Goal: Task Accomplishment & Management: Use online tool/utility

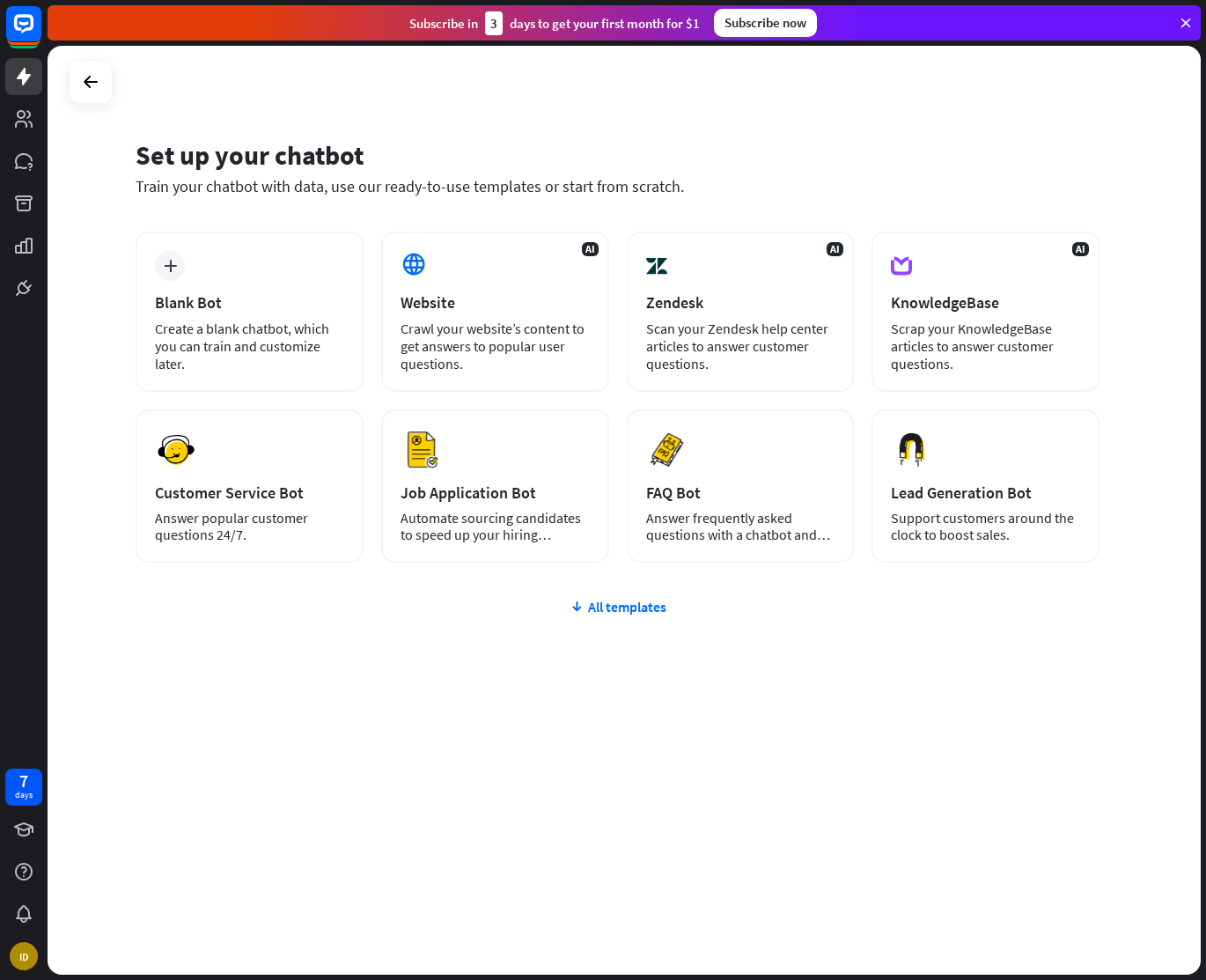
click at [1192, 20] on icon at bounding box center [1186, 23] width 16 height 16
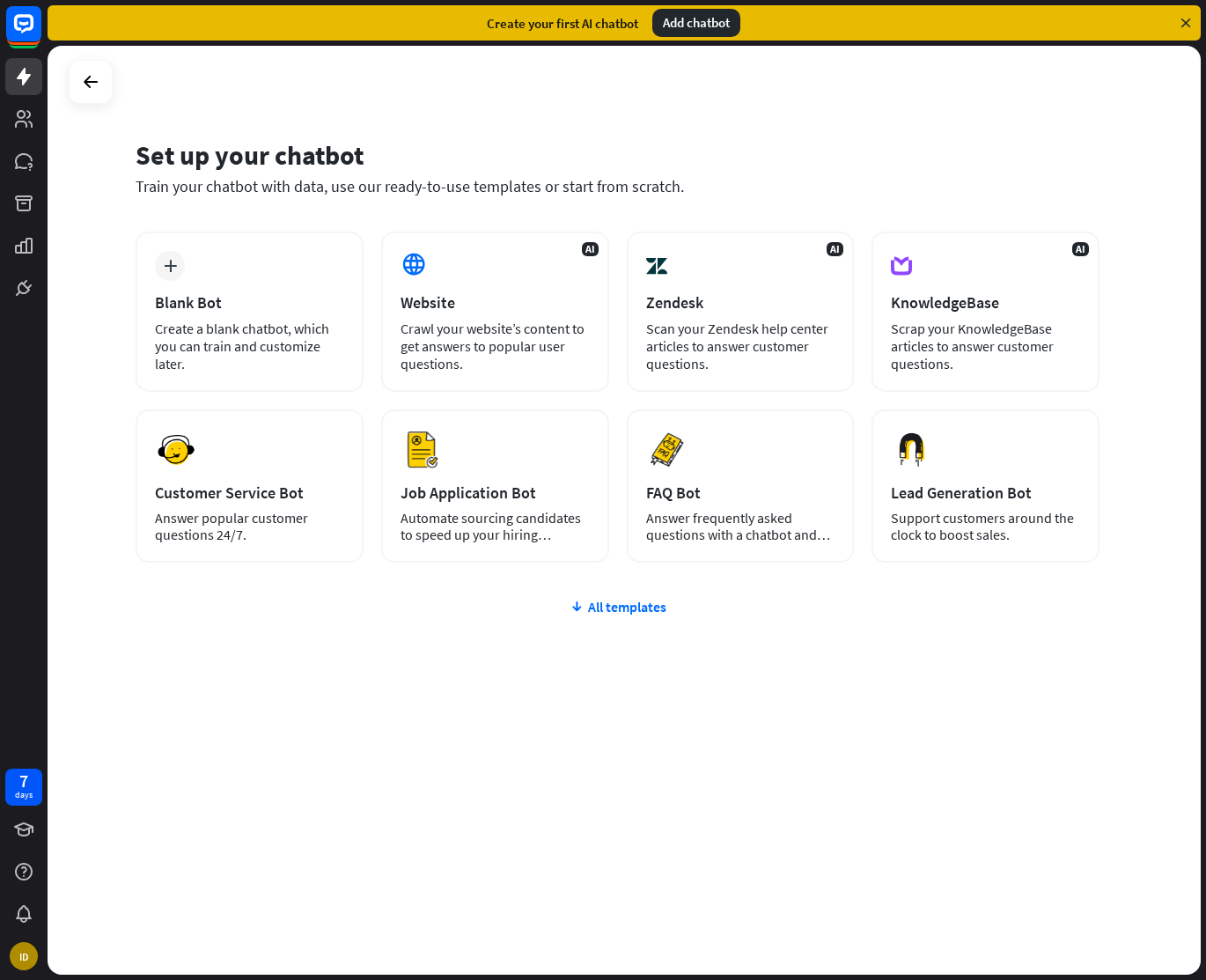
click at [1184, 22] on icon at bounding box center [1186, 23] width 16 height 16
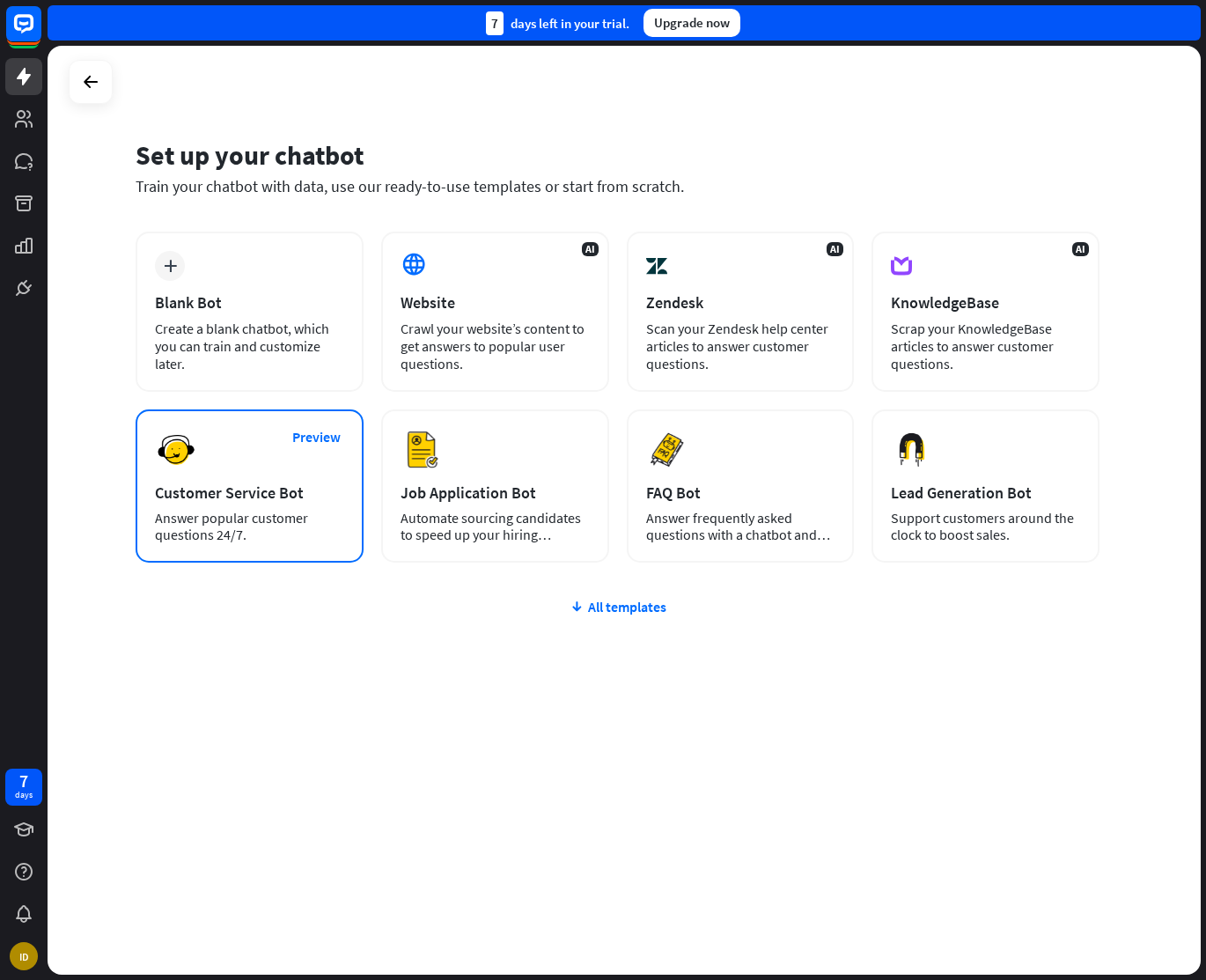
click at [213, 485] on div "Customer Service Bot" at bounding box center [249, 492] width 189 height 20
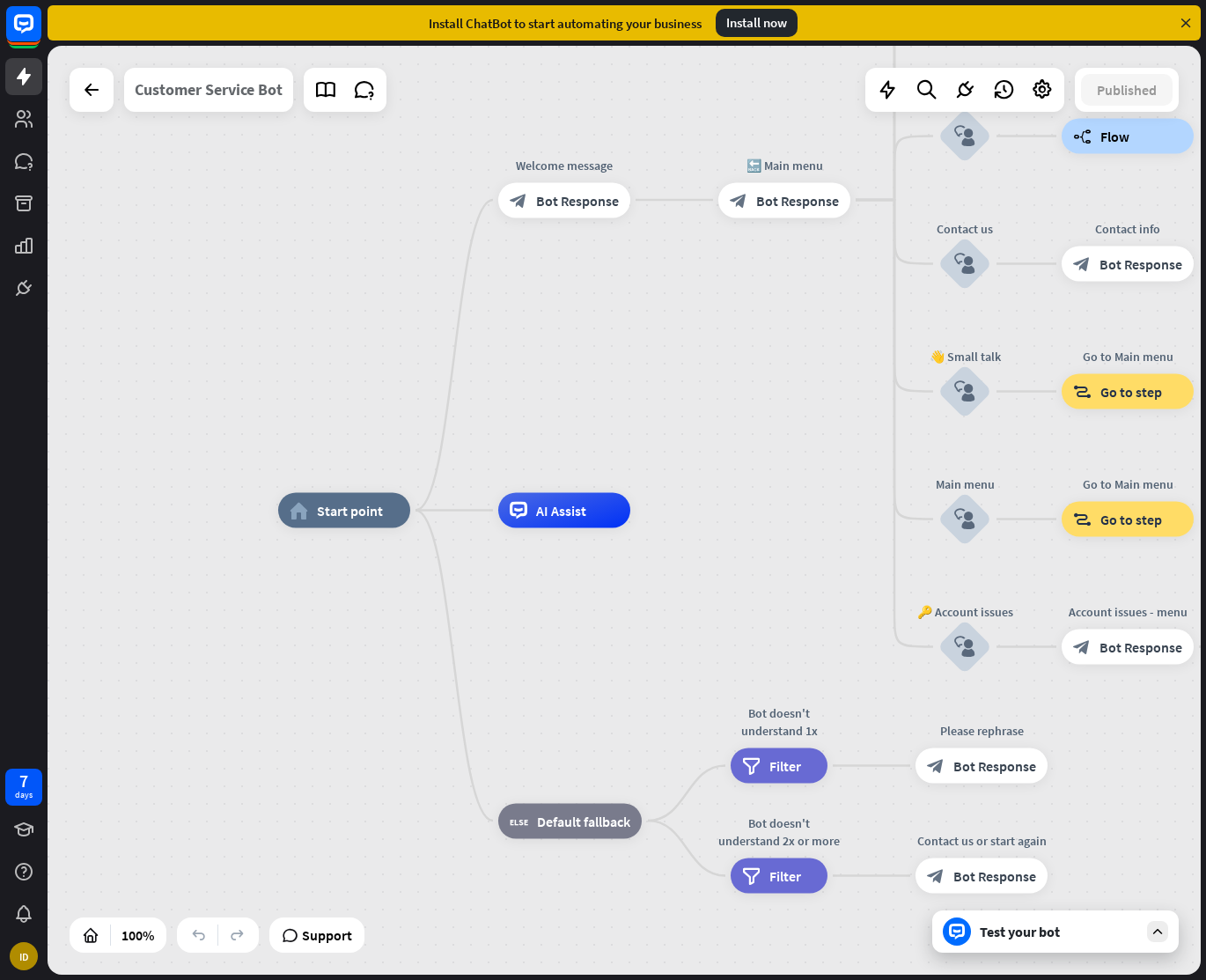
click at [230, 91] on div "home_2 Start point Welcome message block_bot_response Bot Response 🔙 Main menu …" at bounding box center [624, 511] width 1154 height 929
click at [1189, 20] on icon at bounding box center [1186, 23] width 16 height 16
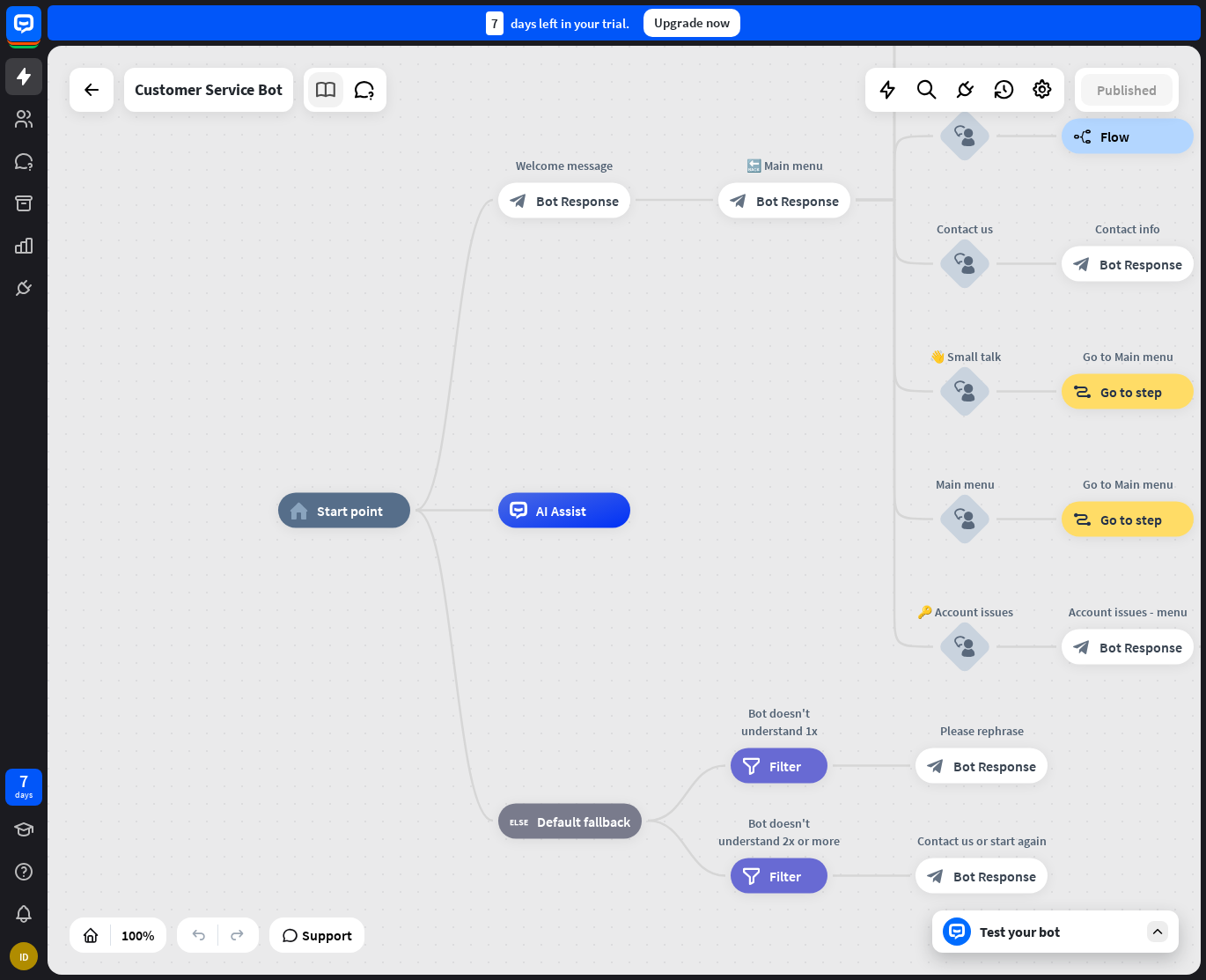
click at [325, 96] on icon at bounding box center [325, 90] width 23 height 23
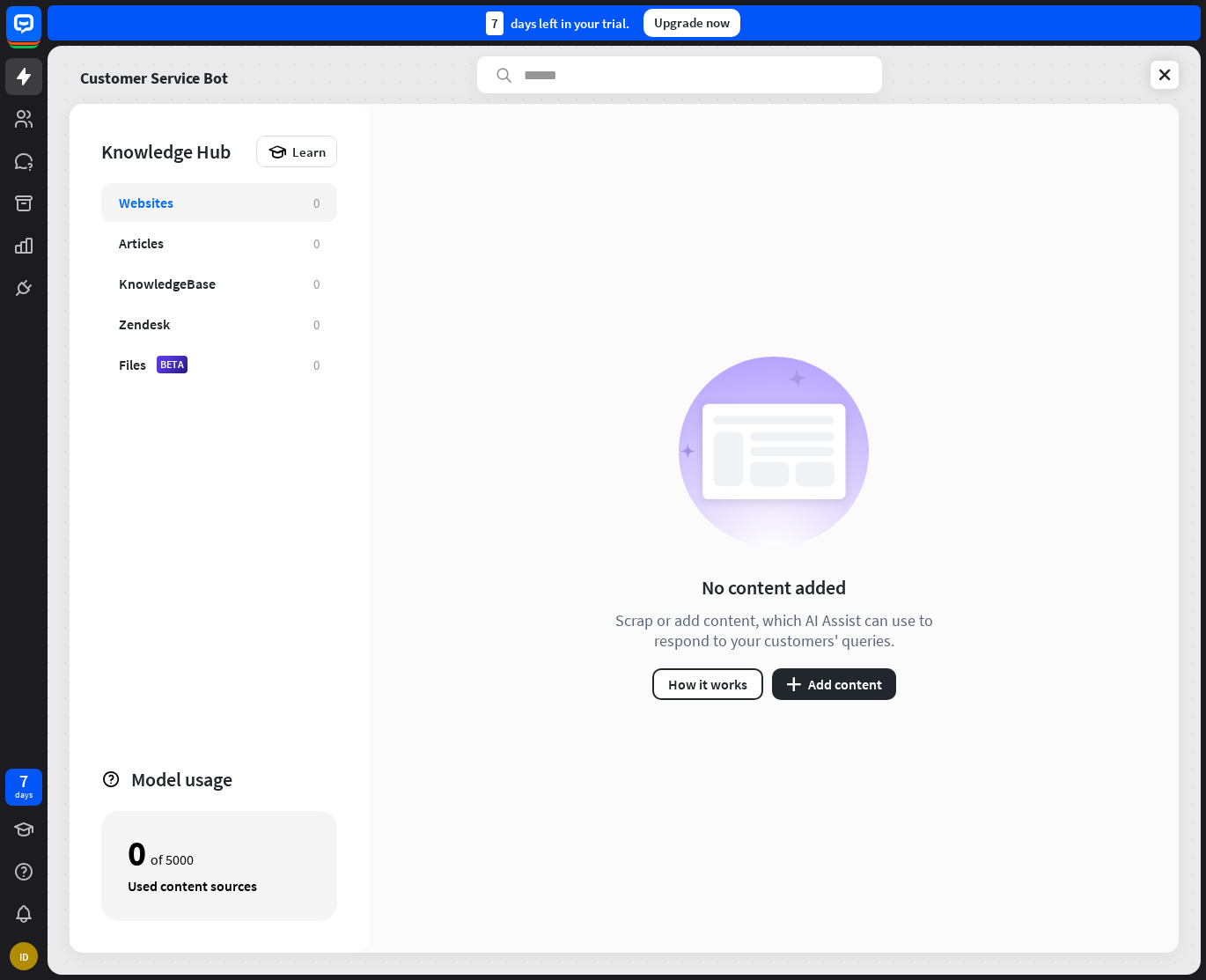
click at [552, 74] on input "text" at bounding box center [679, 75] width 405 height 37
click at [1166, 69] on icon at bounding box center [1165, 74] width 18 height 18
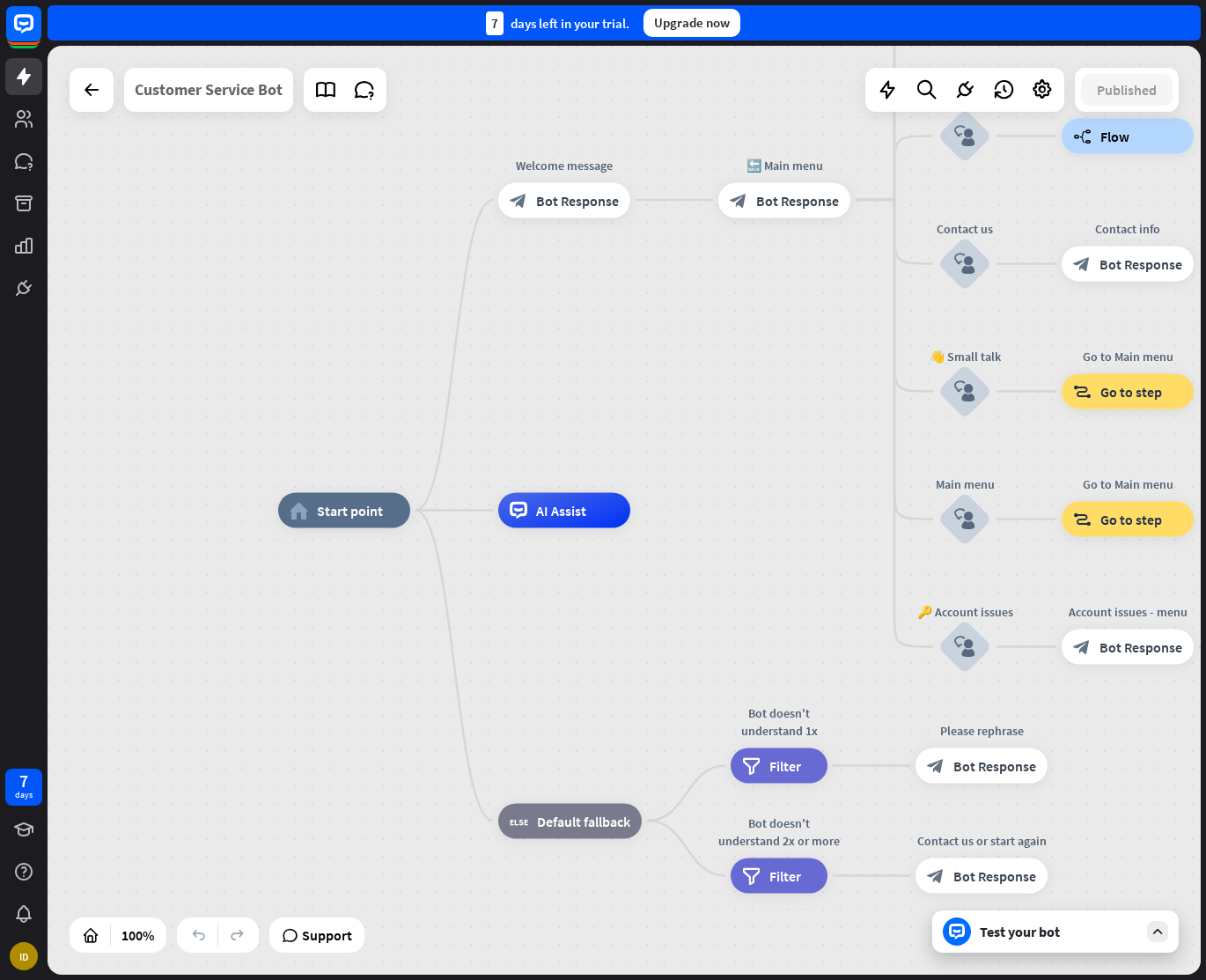
click at [223, 90] on div "Customer Service Bot" at bounding box center [208, 90] width 148 height 44
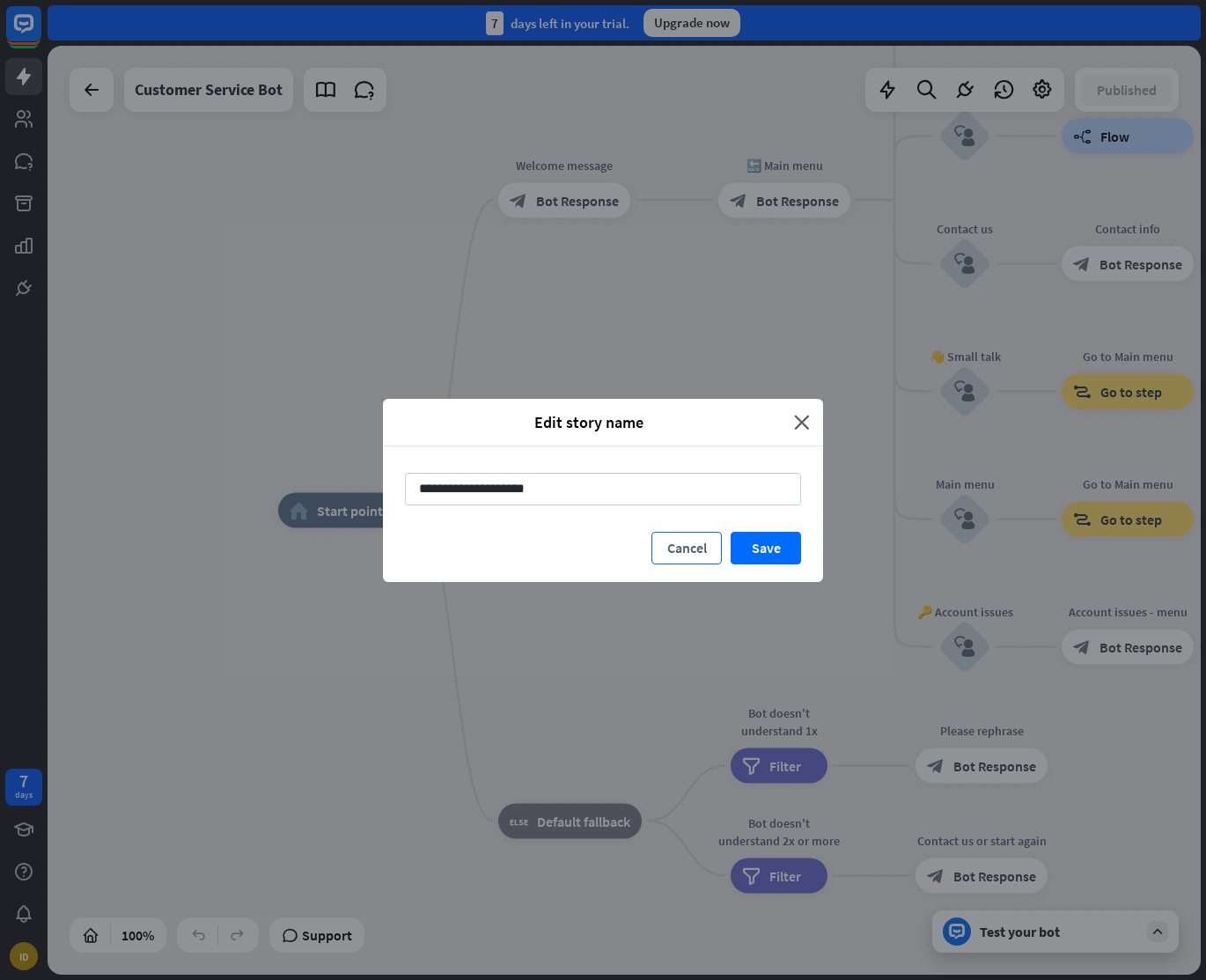
click at [681, 548] on button "Cancel" at bounding box center [686, 548] width 70 height 33
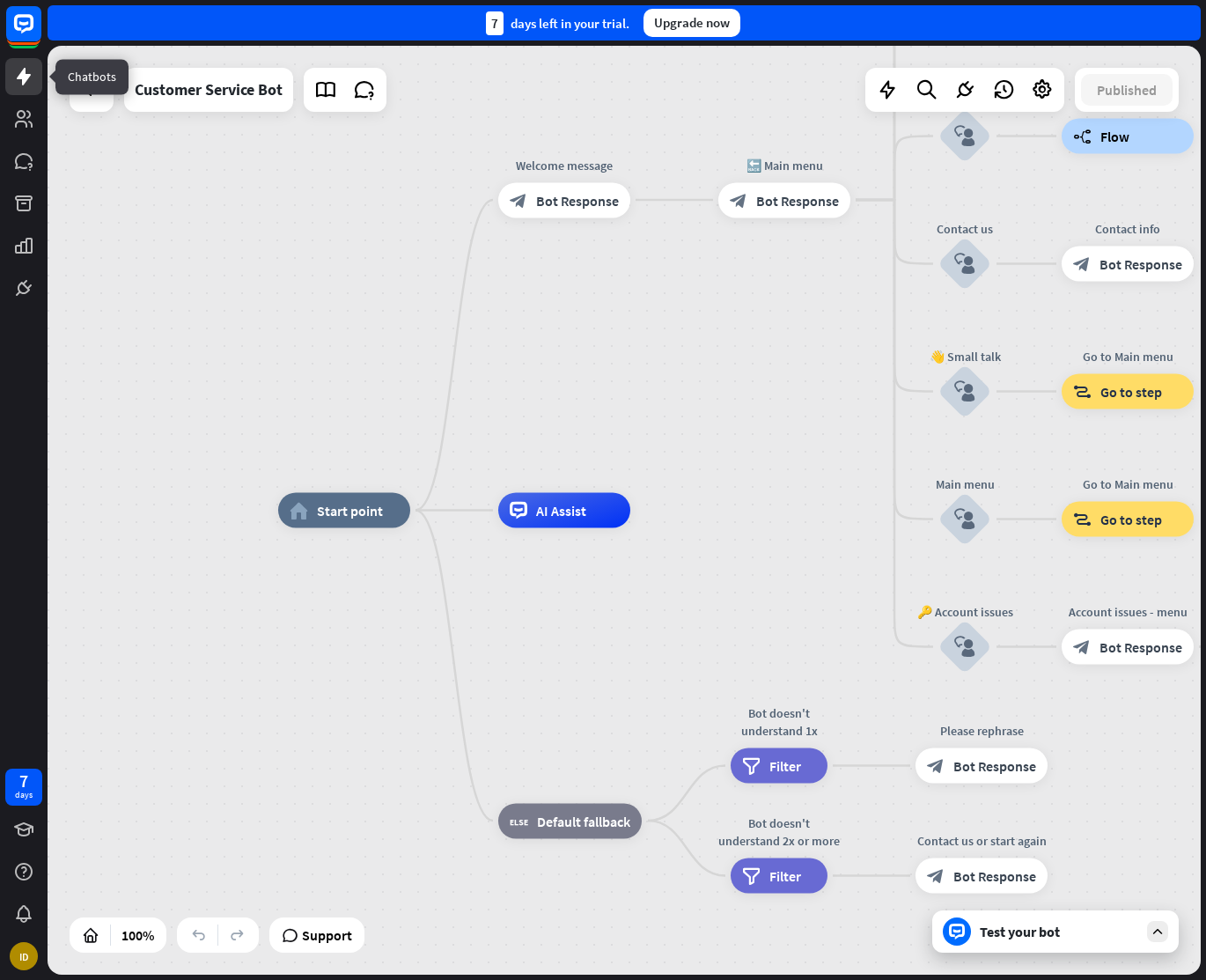
click at [23, 72] on icon at bounding box center [24, 76] width 14 height 18
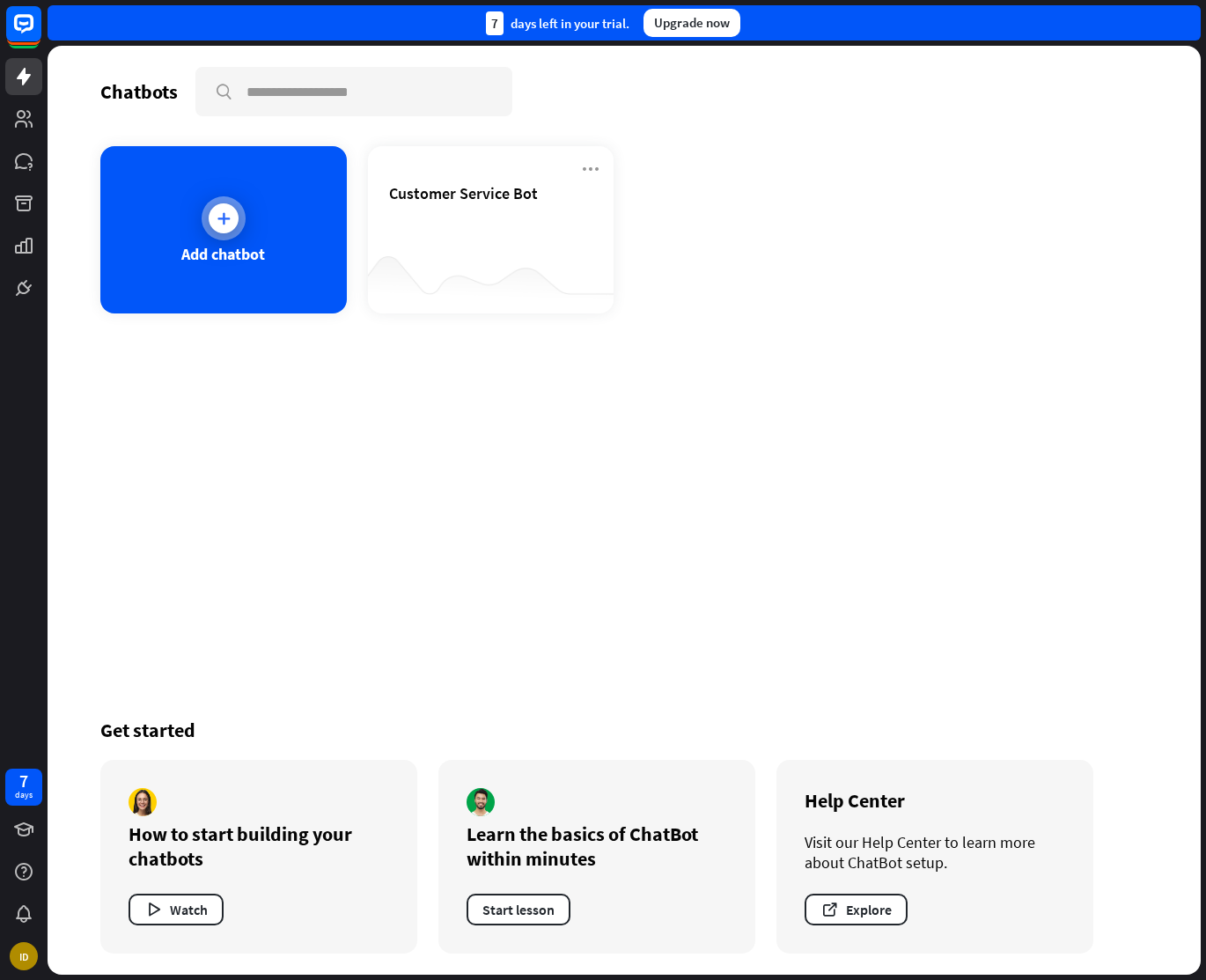
click at [216, 216] on icon at bounding box center [223, 218] width 18 height 18
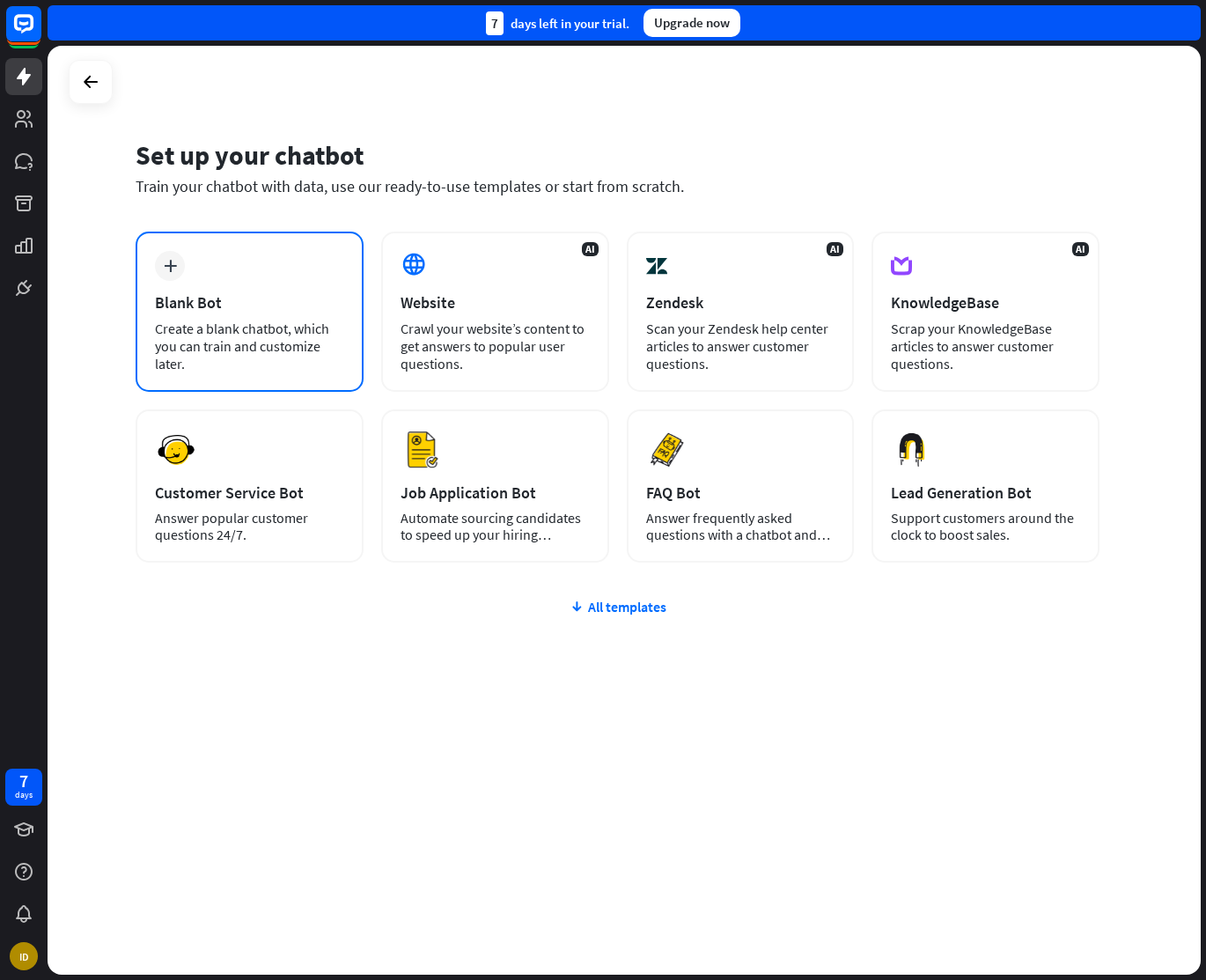
click at [211, 290] on div "plus Blank Bot Create a blank chatbot, which you can train and customize later." at bounding box center [249, 311] width 228 height 161
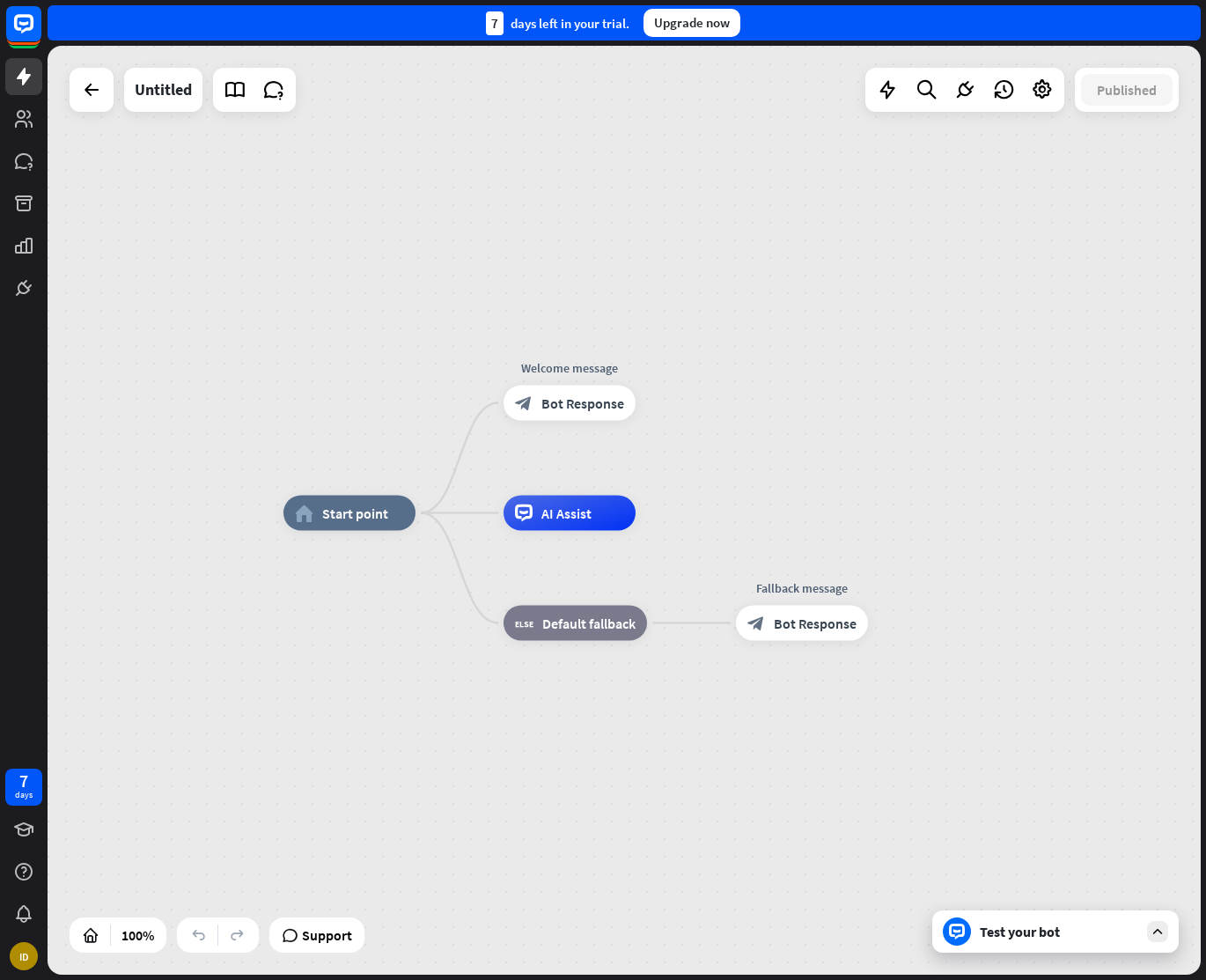
click at [1037, 921] on div "Test your bot" at bounding box center [1055, 932] width 247 height 43
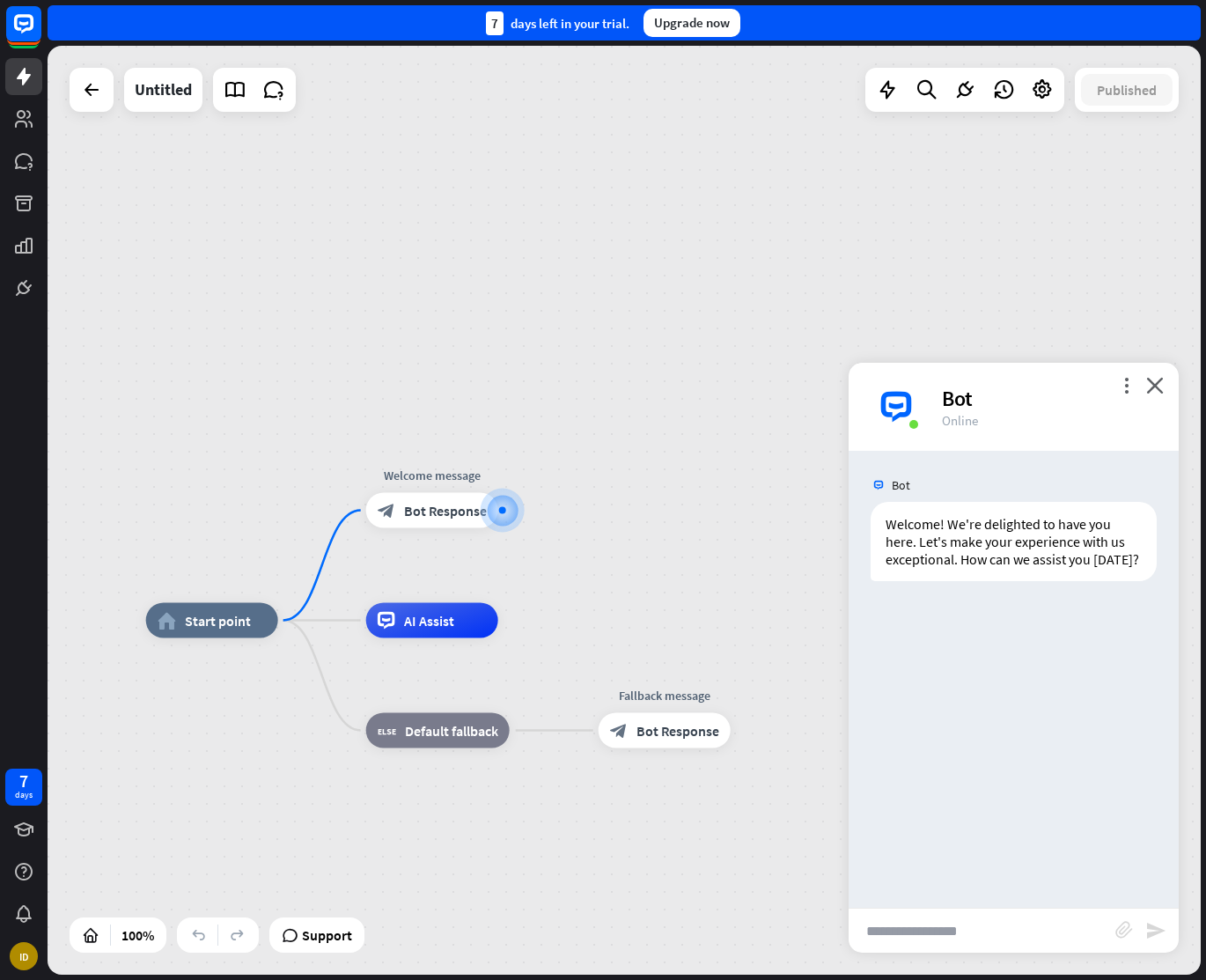
click at [881, 927] on input "text" at bounding box center [982, 931] width 267 height 44
type input "**********"
click at [1149, 927] on icon "send" at bounding box center [1156, 931] width 21 height 21
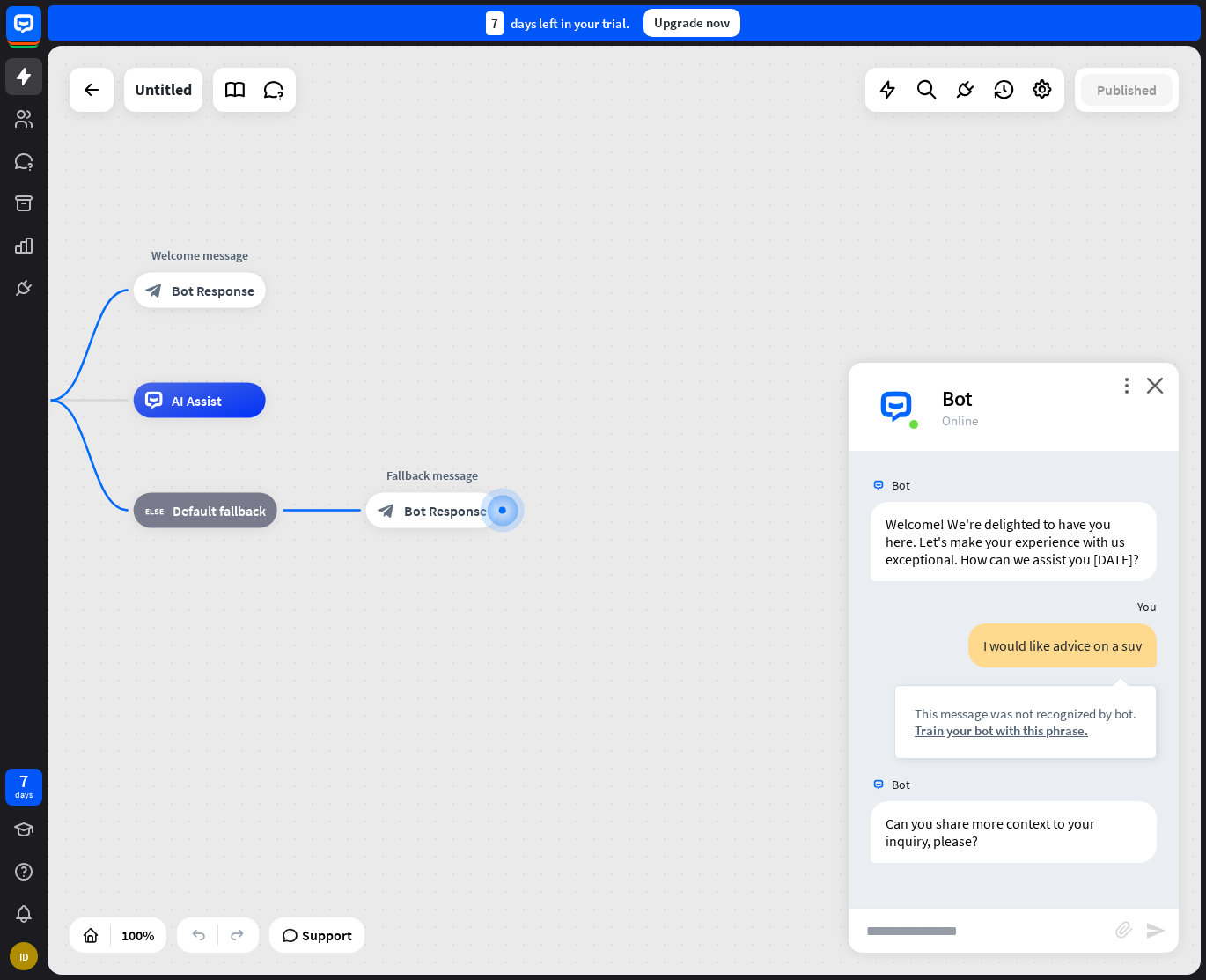
click at [882, 928] on input "text" at bounding box center [982, 931] width 267 height 44
click at [695, 22] on div "Upgrade now" at bounding box center [692, 23] width 97 height 28
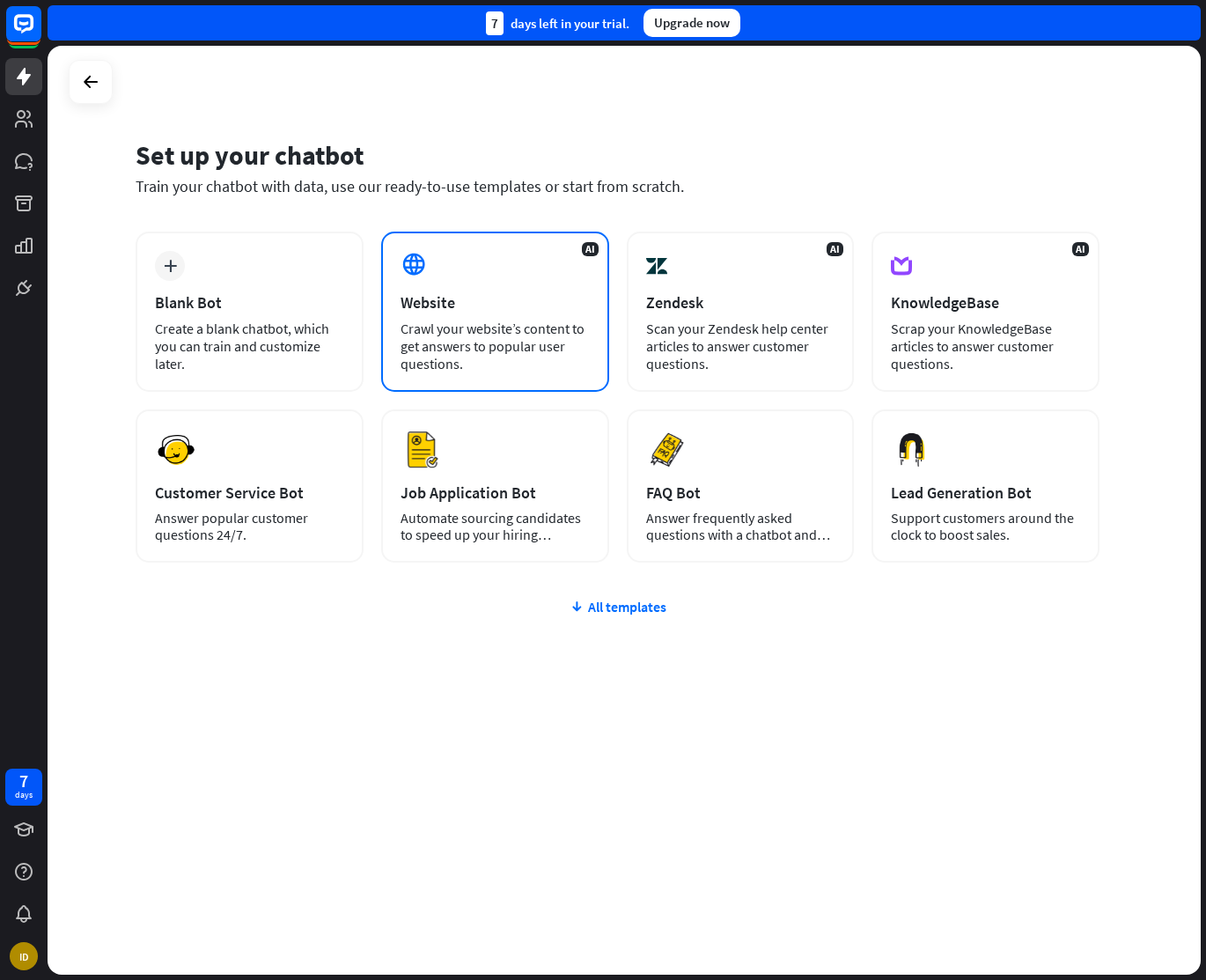
click at [449, 270] on div "AI Website Crawl your website’s content to get answers to popular user question…" at bounding box center [495, 311] width 228 height 161
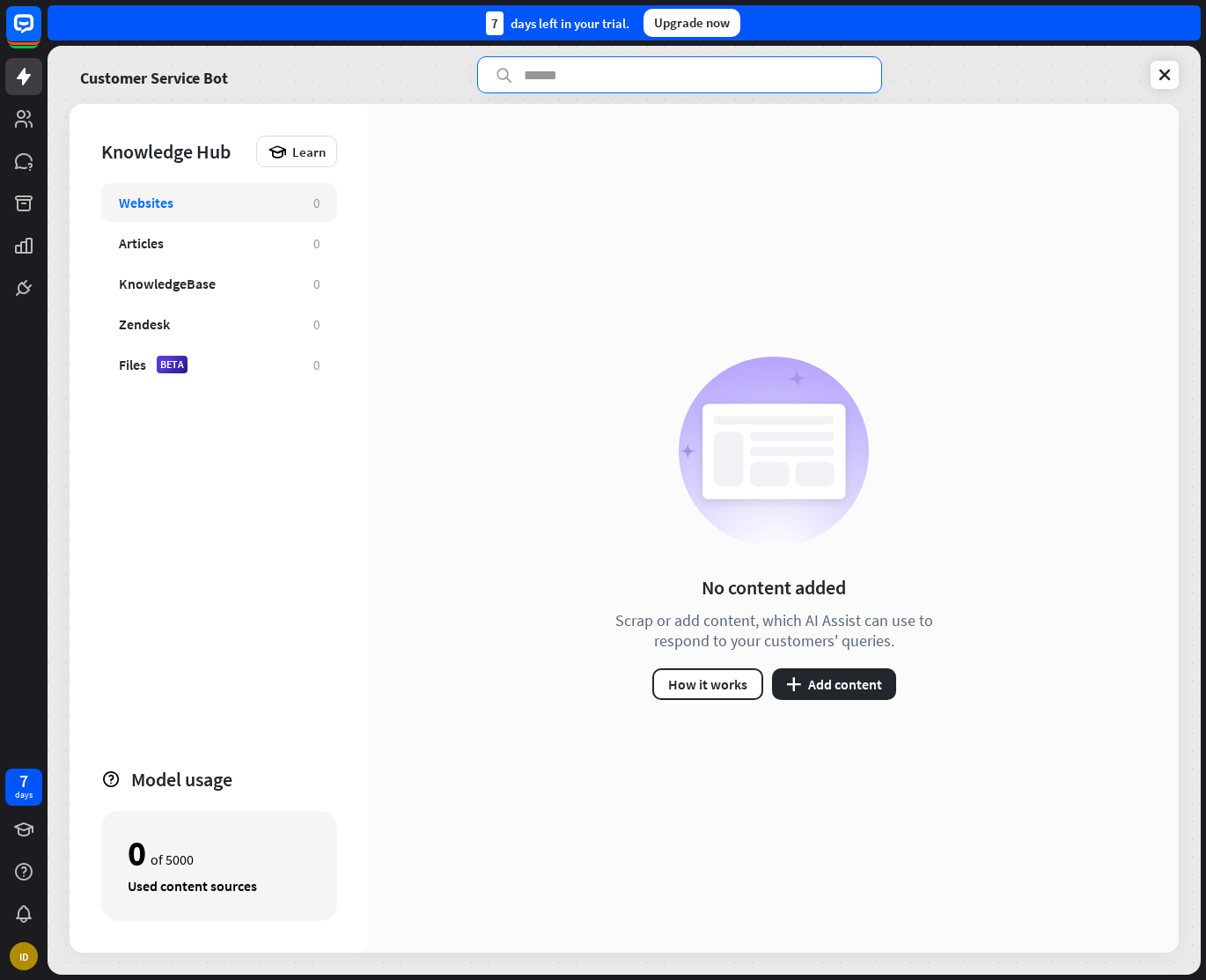
click at [561, 69] on input "text" at bounding box center [679, 75] width 405 height 37
type input "*"
click at [1168, 72] on icon at bounding box center [1165, 74] width 18 height 18
